Goal: Task Accomplishment & Management: Manage account settings

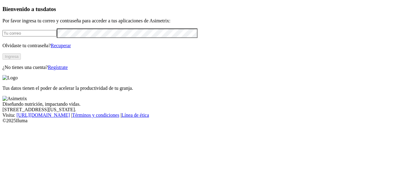
click at [68, 38] on form at bounding box center [209, 34] width 415 height 10
click at [34, 37] on input "email" at bounding box center [29, 33] width 54 height 6
type input "rafael.ochoa@opav.co"
click input "submit" at bounding box center [0, 0] width 0 height 0
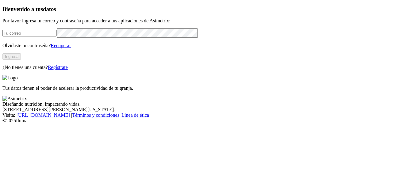
click at [146, 124] on footer "Diseñando nutrición, impactando vidas. [STREET_ADDRESS][US_STATE]. Visita : [UR…" at bounding box center [209, 110] width 415 height 28
